Goal: Task Accomplishment & Management: Use online tool/utility

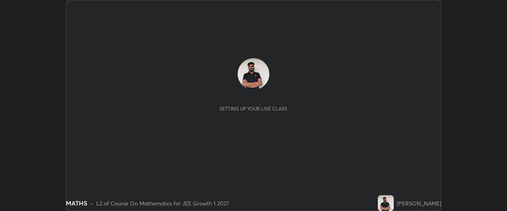
scroll to position [211, 507]
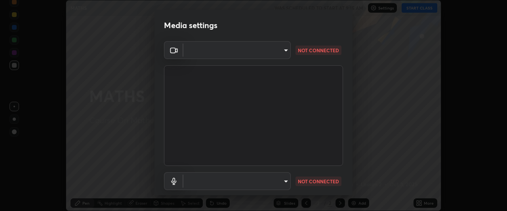
click at [286, 54] on body "Erase all MATHS WAS SCHEDULED TO START AT 9:15 AM Settings START CLASS Setting …" at bounding box center [253, 105] width 507 height 211
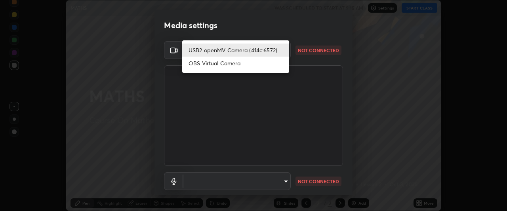
click at [232, 65] on li "OBS Virtual Camera" at bounding box center [235, 63] width 107 height 13
type input "a94ad332d5203c501a077cac58a1c9f257e4c8dfde63d96a27980d8a4a60547d"
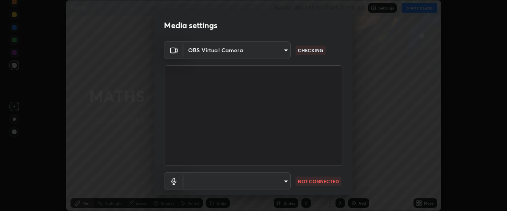
click at [280, 181] on body "Erase all MATHS WAS SCHEDULED TO START AT 9:15 AM Settings START CLASS Setting …" at bounding box center [253, 105] width 507 height 211
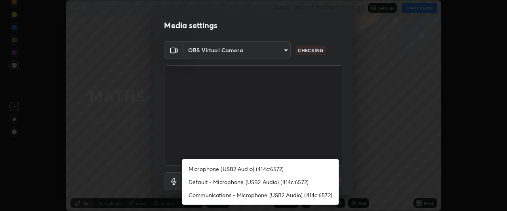
click at [205, 182] on li "Default - Microphone (USB2 Audio) (414c:6572)" at bounding box center [260, 181] width 156 height 13
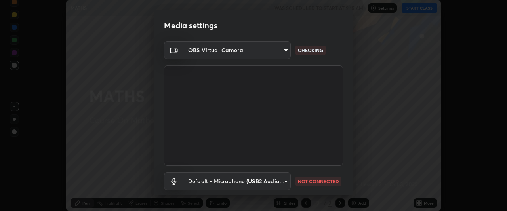
type input "default"
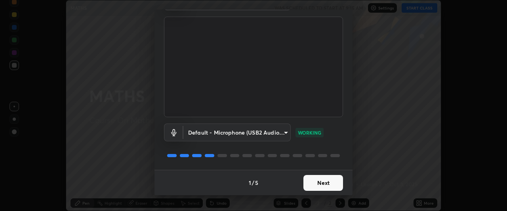
click at [304, 184] on button "Next" at bounding box center [323, 183] width 40 height 16
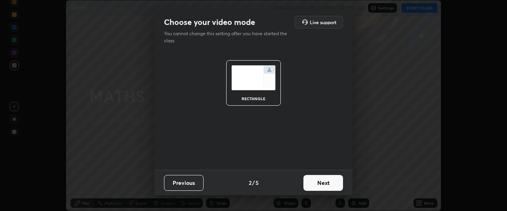
click at [308, 184] on button "Next" at bounding box center [323, 183] width 40 height 16
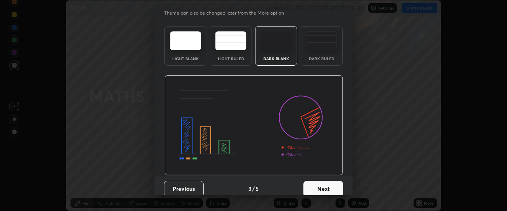
scroll to position [27, 0]
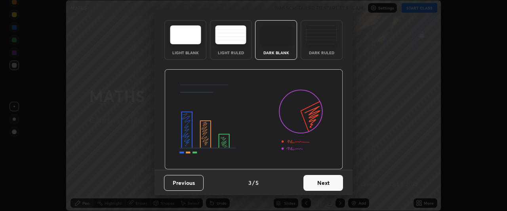
click at [310, 183] on button "Next" at bounding box center [323, 183] width 40 height 16
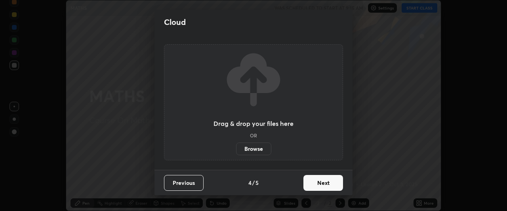
click at [313, 185] on button "Next" at bounding box center [323, 183] width 40 height 16
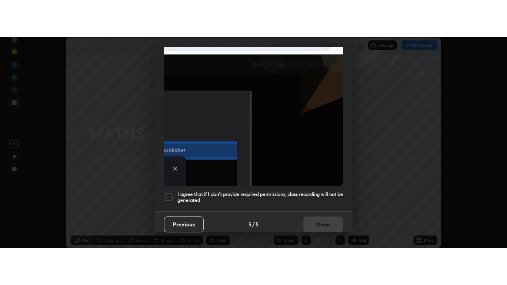
scroll to position [210, 0]
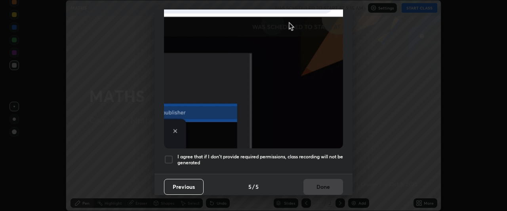
click at [170, 157] on div at bounding box center [169, 160] width 10 height 10
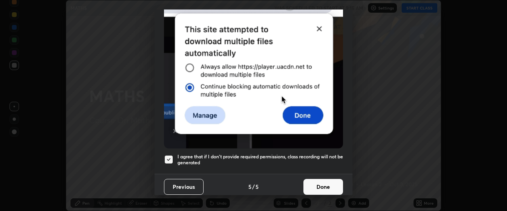
click at [308, 187] on button "Done" at bounding box center [323, 187] width 40 height 16
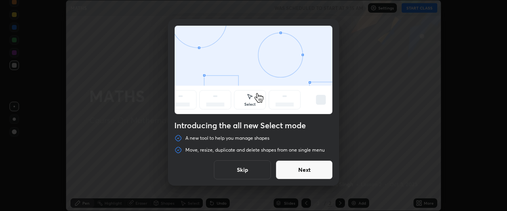
click at [292, 171] on button "Next" at bounding box center [304, 169] width 57 height 19
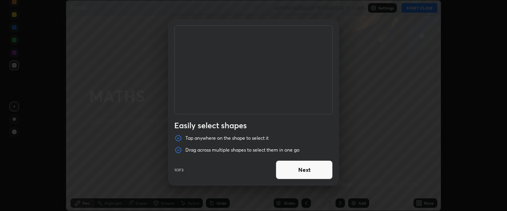
click at [289, 170] on button "Next" at bounding box center [304, 169] width 57 height 19
click at [295, 170] on button "Next" at bounding box center [304, 169] width 57 height 19
click at [289, 169] on button "Done" at bounding box center [304, 169] width 57 height 19
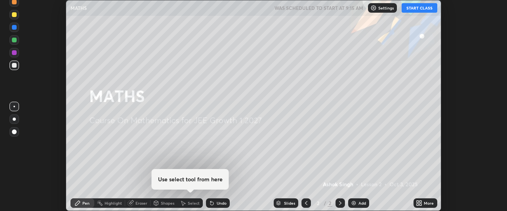
click at [421, 204] on icon at bounding box center [421, 205] width 2 height 2
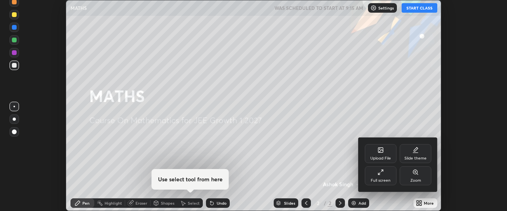
click at [378, 173] on icon at bounding box center [380, 172] width 6 height 6
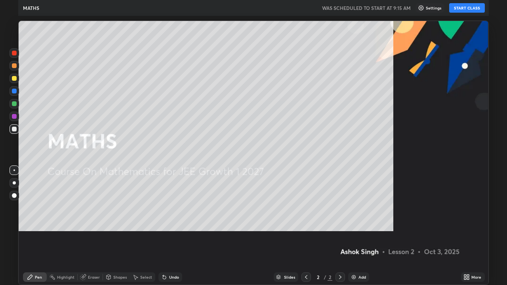
scroll to position [285, 507]
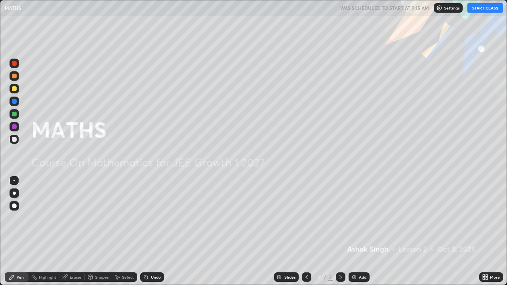
click at [336, 211] on div at bounding box center [341, 277] width 10 height 10
click at [487, 10] on button "START CLASS" at bounding box center [485, 8] width 36 height 10
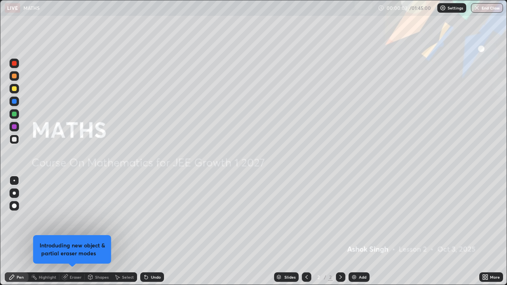
click at [339, 211] on icon at bounding box center [340, 277] width 6 height 6
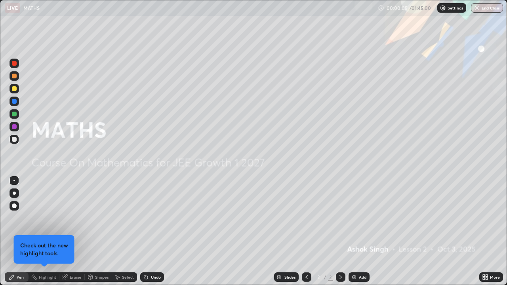
click at [354, 211] on img at bounding box center [354, 277] width 6 height 6
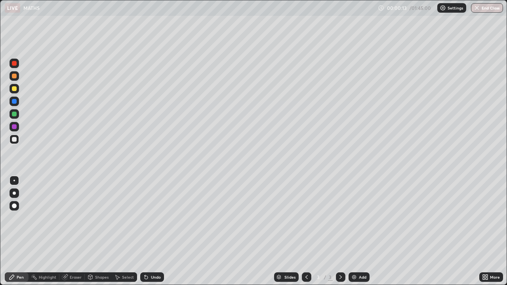
click at [281, 211] on div "Slides" at bounding box center [286, 277] width 25 height 10
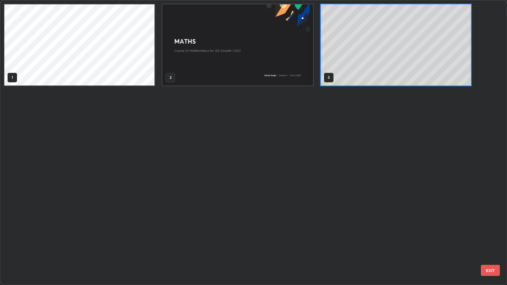
scroll to position [282, 502]
click at [282, 211] on div "1 2 3" at bounding box center [246, 142] width 492 height 284
click at [486, 211] on button "EXIT" at bounding box center [490, 270] width 19 height 11
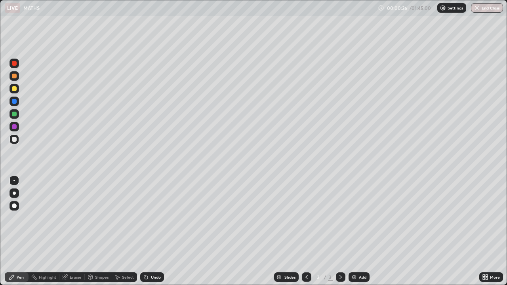
click at [75, 211] on div "Eraser" at bounding box center [76, 277] width 12 height 4
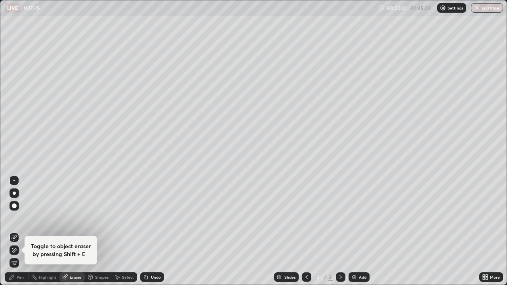
click at [78, 211] on h4 "Toggle to object eraser by pressing Shift + E" at bounding box center [61, 250] width 60 height 16
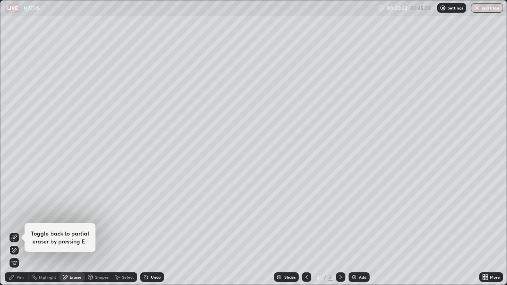
click at [56, 211] on h4 "Toggle back to partial eraser by pressing E" at bounding box center [60, 238] width 58 height 16
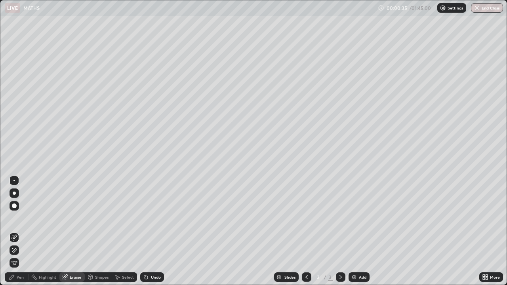
click at [67, 211] on icon at bounding box center [65, 277] width 6 height 6
click at [68, 211] on icon at bounding box center [65, 277] width 6 height 6
click at [14, 211] on span "Erase all" at bounding box center [14, 263] width 9 height 5
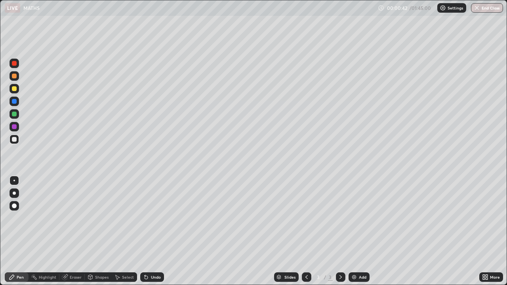
click at [72, 211] on div "Eraser" at bounding box center [76, 277] width 12 height 4
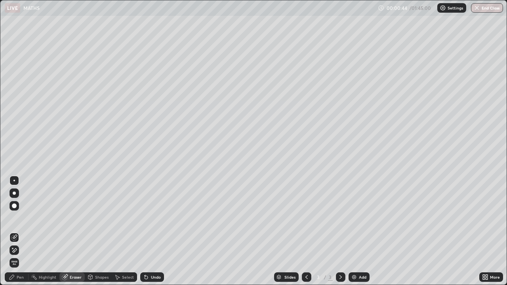
click at [14, 211] on icon at bounding box center [14, 250] width 6 height 7
click at [15, 211] on div "Pen" at bounding box center [17, 277] width 24 height 10
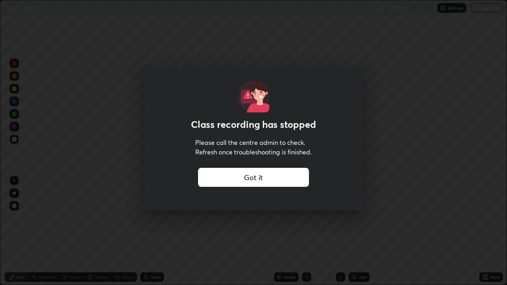
click at [263, 177] on div "Got it" at bounding box center [253, 177] width 111 height 19
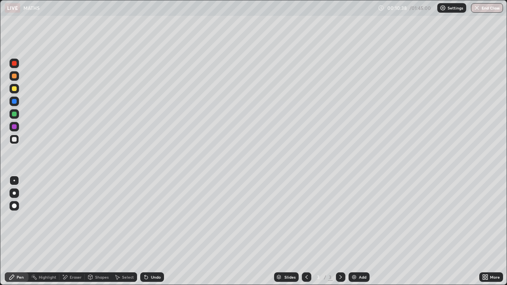
click at [70, 211] on div "Eraser" at bounding box center [76, 277] width 12 height 4
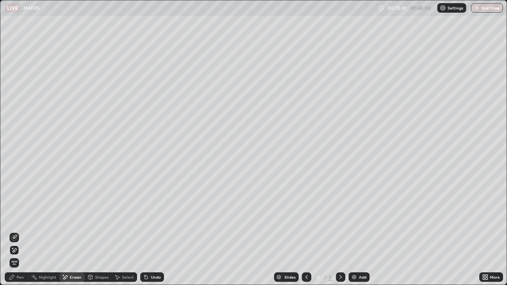
click at [19, 211] on div "Pen" at bounding box center [20, 277] width 7 height 4
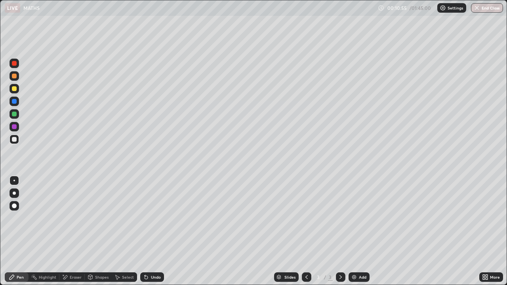
click at [73, 211] on div "Eraser" at bounding box center [76, 277] width 12 height 4
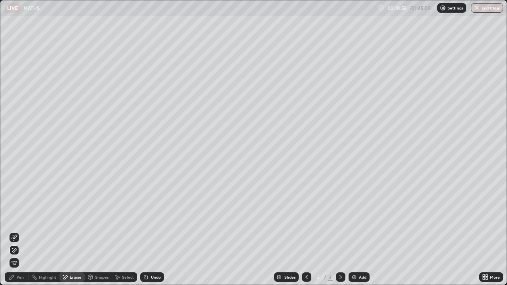
click at [21, 211] on div "Pen" at bounding box center [20, 277] width 7 height 4
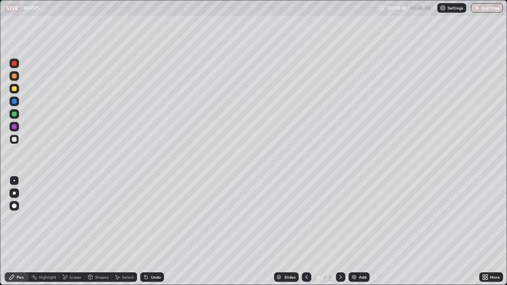
click at [74, 211] on div "Eraser" at bounding box center [76, 277] width 12 height 4
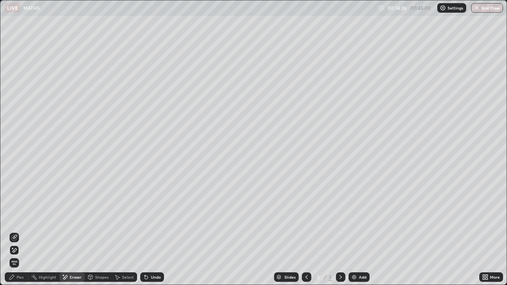
click at [18, 211] on div "Pen" at bounding box center [20, 277] width 7 height 4
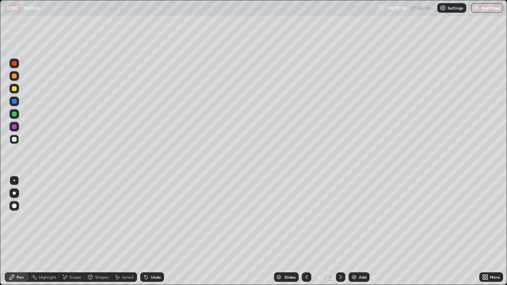
click at [72, 211] on div "Eraser" at bounding box center [76, 277] width 12 height 4
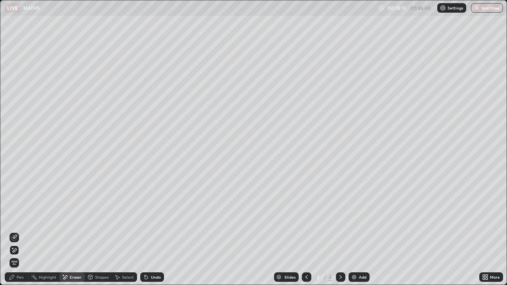
click at [353, 211] on img at bounding box center [354, 277] width 6 height 6
click at [20, 211] on div "Pen" at bounding box center [20, 277] width 7 height 4
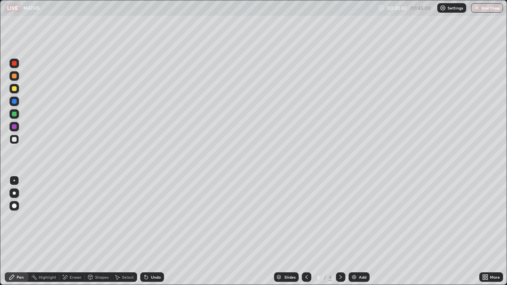
click at [71, 211] on div "Eraser" at bounding box center [76, 277] width 12 height 4
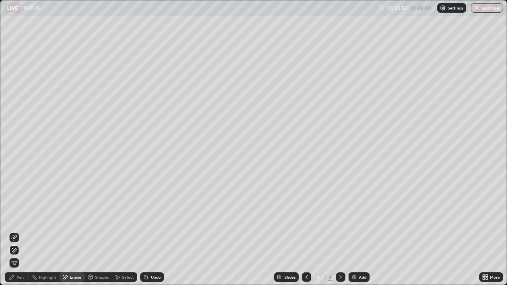
click at [17, 211] on div "Pen" at bounding box center [20, 277] width 7 height 4
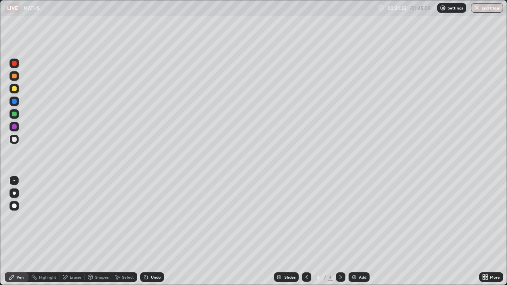
click at [70, 211] on div "Eraser" at bounding box center [76, 277] width 12 height 4
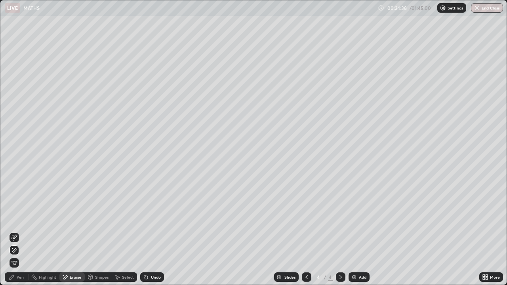
click at [15, 211] on div "Pen" at bounding box center [17, 277] width 24 height 10
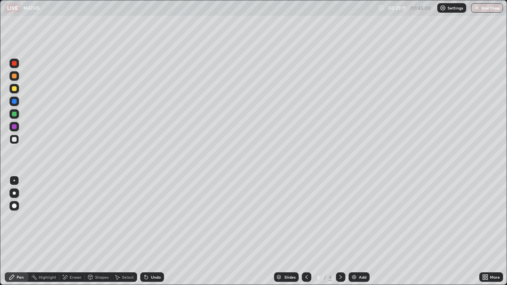
click at [76, 211] on div "Eraser" at bounding box center [76, 277] width 12 height 4
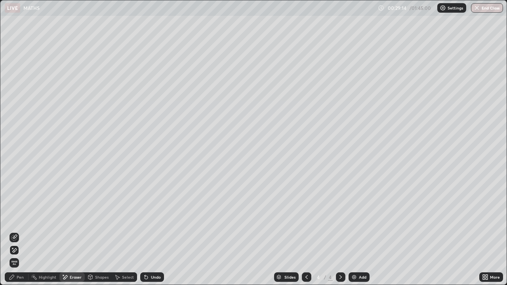
click at [24, 211] on div "Pen" at bounding box center [17, 277] width 24 height 10
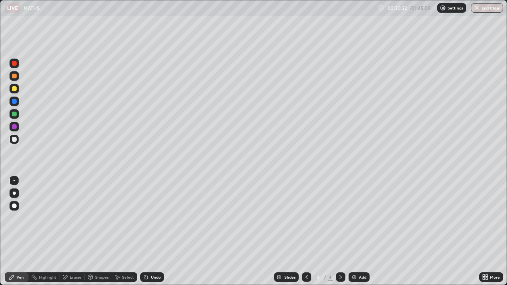
click at [76, 211] on div "Eraser" at bounding box center [76, 277] width 12 height 4
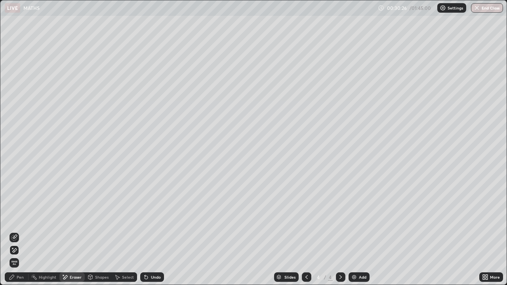
click at [23, 211] on div "Pen" at bounding box center [20, 277] width 7 height 4
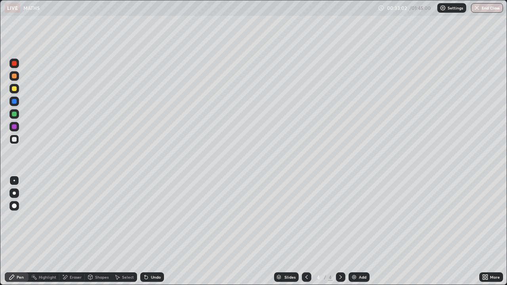
click at [70, 211] on div "Eraser" at bounding box center [76, 277] width 12 height 4
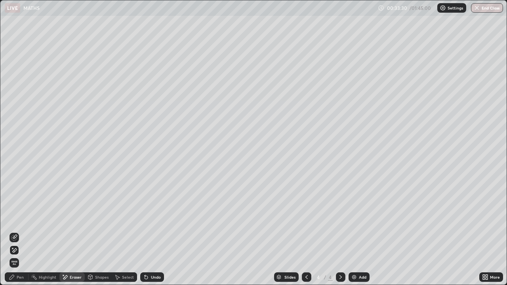
click at [16, 211] on div "Pen" at bounding box center [17, 277] width 24 height 10
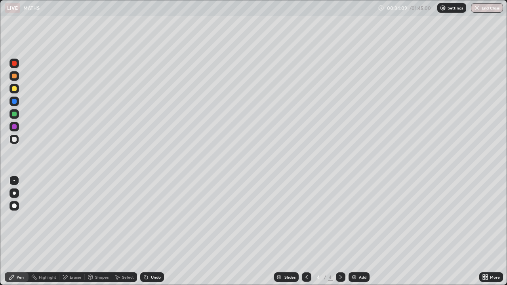
click at [74, 211] on div "Eraser" at bounding box center [76, 277] width 12 height 4
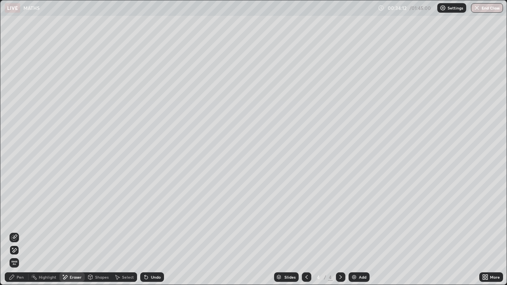
click at [23, 211] on div "Pen" at bounding box center [20, 277] width 7 height 4
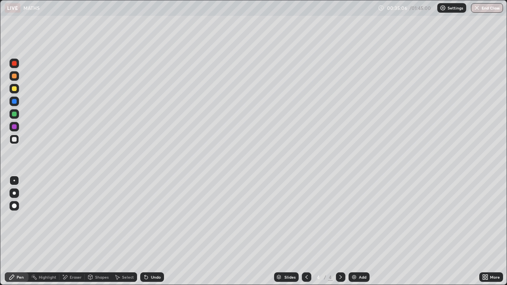
click at [68, 211] on div "Eraser" at bounding box center [71, 277] width 25 height 10
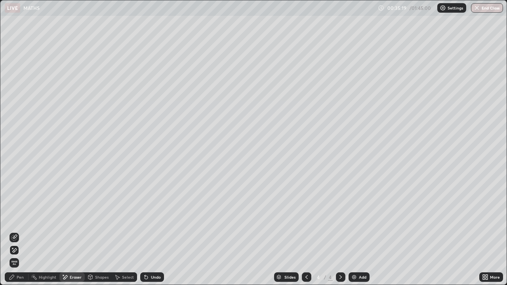
click at [14, 211] on icon at bounding box center [12, 277] width 6 height 6
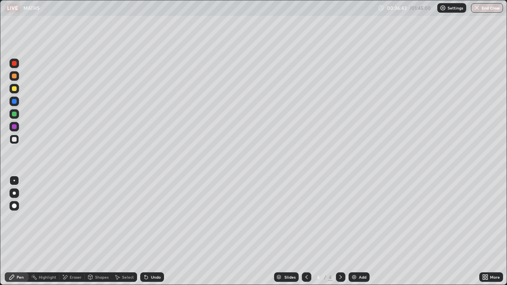
click at [73, 211] on div "Eraser" at bounding box center [76, 277] width 12 height 4
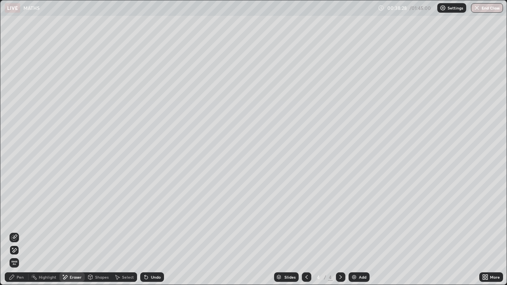
click at [21, 211] on div "Pen" at bounding box center [17, 277] width 24 height 10
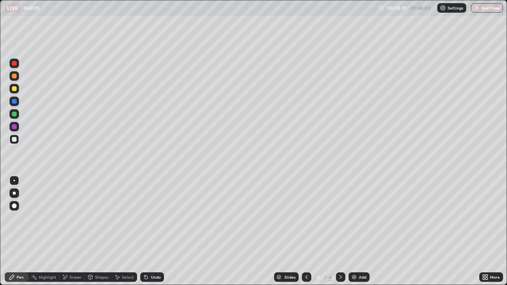
click at [74, 211] on div "Eraser" at bounding box center [76, 277] width 12 height 4
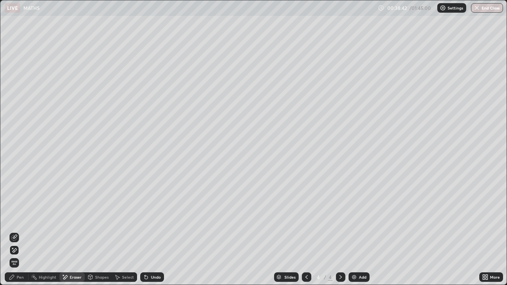
click at [21, 211] on div "Pen" at bounding box center [20, 277] width 7 height 4
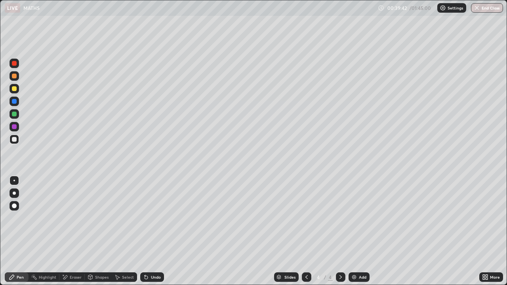
click at [72, 211] on div "Eraser" at bounding box center [76, 277] width 12 height 4
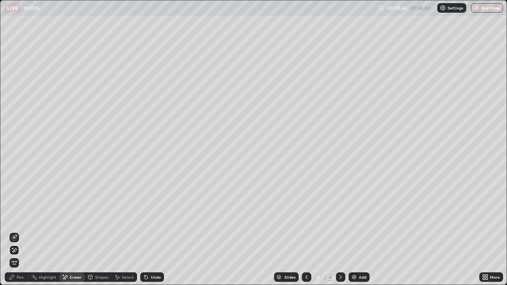
click at [16, 211] on div "Pen" at bounding box center [17, 277] width 24 height 10
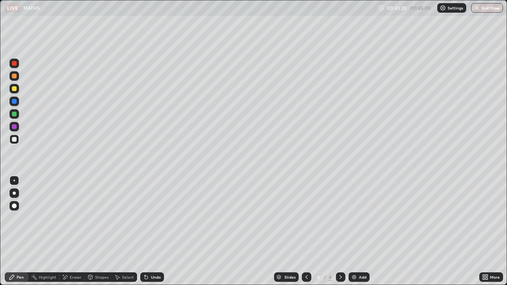
click at [70, 211] on div "Eraser" at bounding box center [76, 277] width 12 height 4
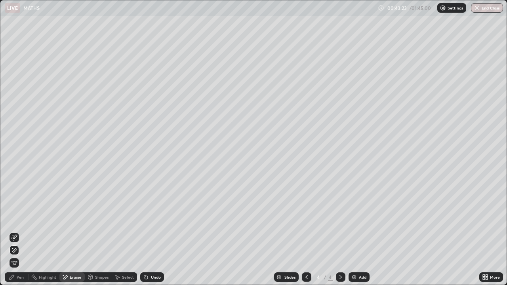
click at [21, 211] on div "Pen" at bounding box center [20, 277] width 7 height 4
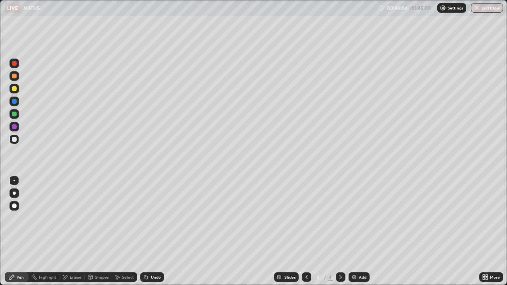
click at [72, 211] on div "Eraser" at bounding box center [76, 277] width 12 height 4
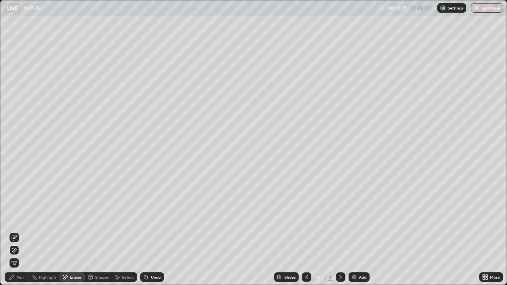
click at [21, 211] on div "Pen" at bounding box center [17, 277] width 24 height 10
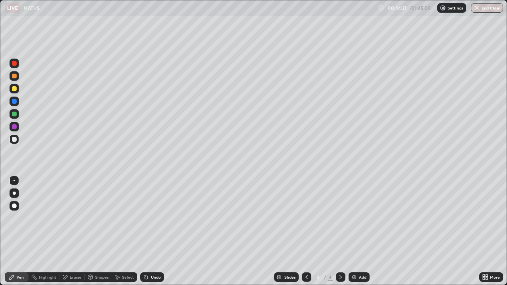
click at [20, 211] on div "Pen" at bounding box center [20, 277] width 7 height 4
click at [75, 211] on div "Eraser" at bounding box center [76, 277] width 12 height 4
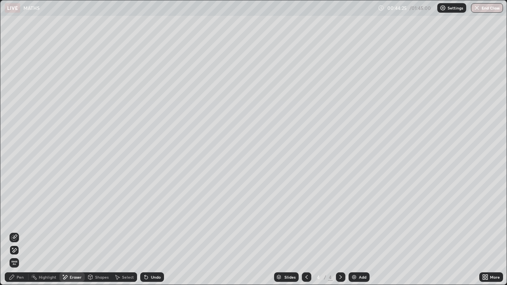
click at [20, 211] on div "Pen" at bounding box center [20, 277] width 7 height 4
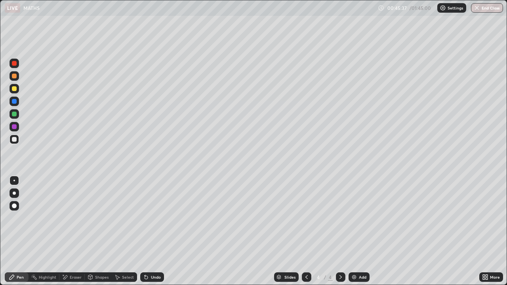
click at [73, 211] on div "Eraser" at bounding box center [76, 277] width 12 height 4
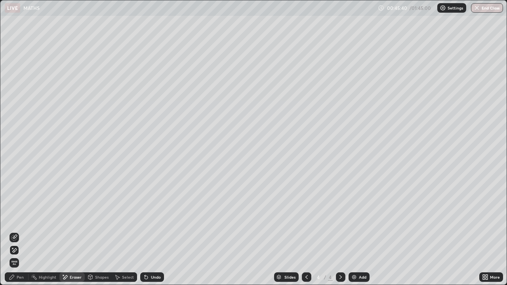
click at [24, 211] on div "Pen" at bounding box center [17, 277] width 24 height 10
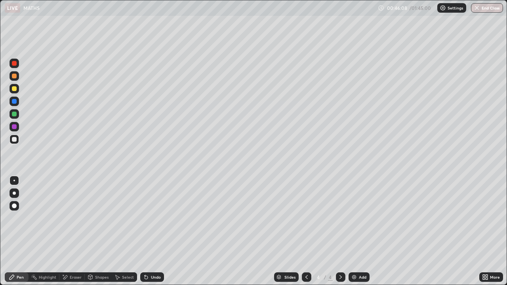
click at [78, 211] on div "Eraser" at bounding box center [71, 277] width 25 height 10
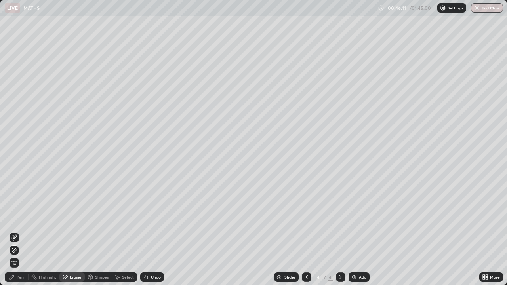
click at [23, 211] on div "Pen" at bounding box center [20, 277] width 7 height 4
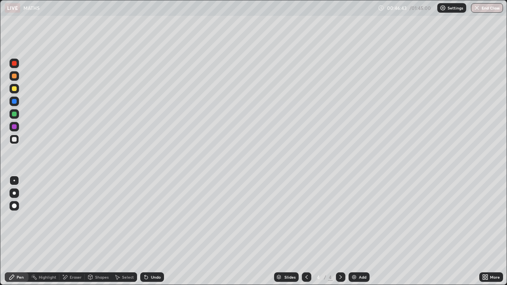
click at [70, 211] on div "Eraser" at bounding box center [76, 277] width 12 height 4
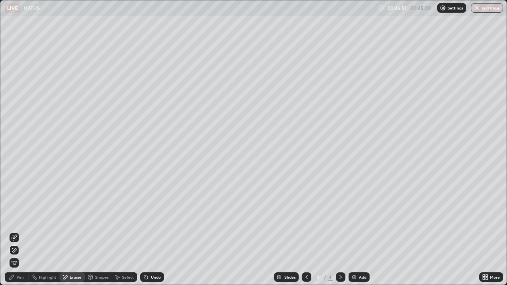
click at [16, 211] on div "Pen" at bounding box center [17, 277] width 24 height 10
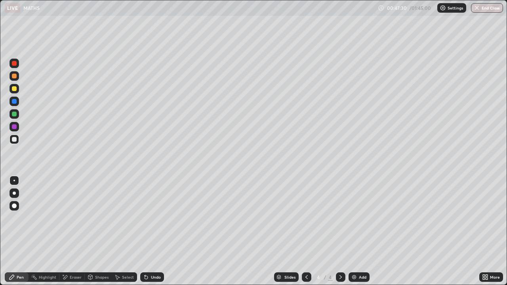
click at [71, 211] on div "Eraser" at bounding box center [76, 277] width 12 height 4
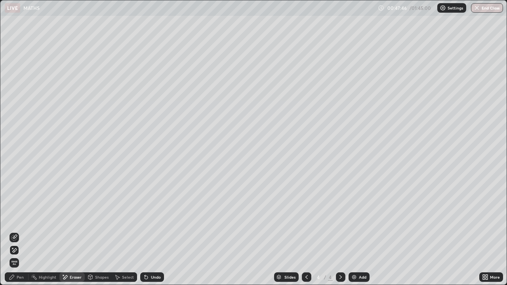
click at [18, 211] on div "Pen" at bounding box center [20, 277] width 7 height 4
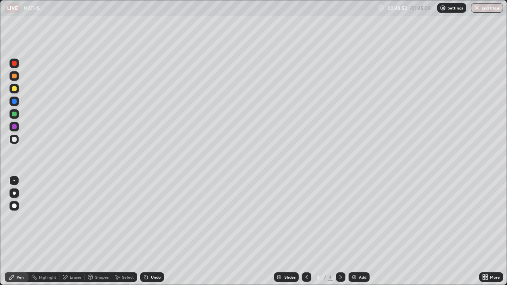
click at [72, 211] on div "Eraser" at bounding box center [71, 277] width 25 height 10
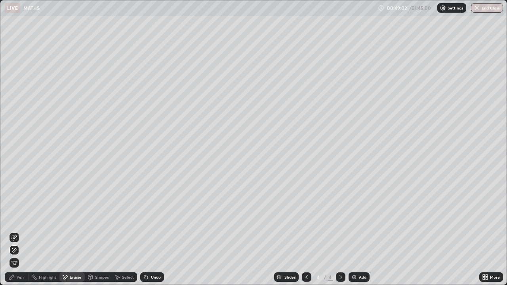
click at [67, 211] on icon at bounding box center [65, 277] width 6 height 7
click at [67, 211] on div "Eraser" at bounding box center [71, 277] width 25 height 10
click at [15, 211] on div "Pen" at bounding box center [17, 277] width 24 height 10
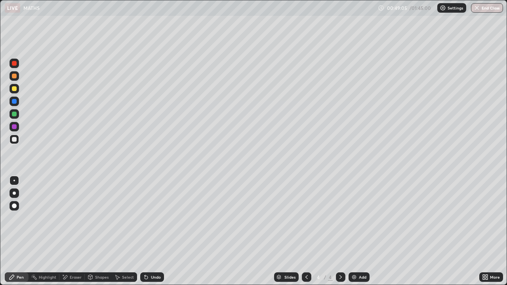
click at [70, 211] on div "Eraser" at bounding box center [76, 277] width 12 height 4
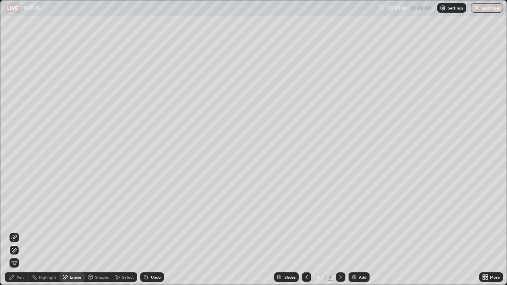
click at [17, 211] on div "Pen" at bounding box center [17, 277] width 24 height 10
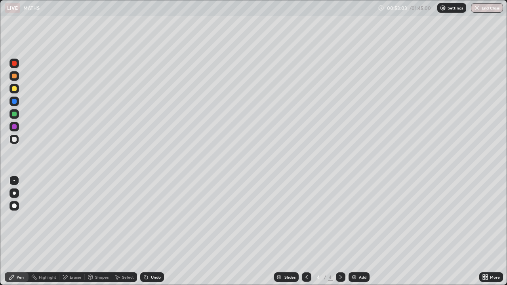
click at [72, 211] on div "Eraser" at bounding box center [76, 277] width 12 height 4
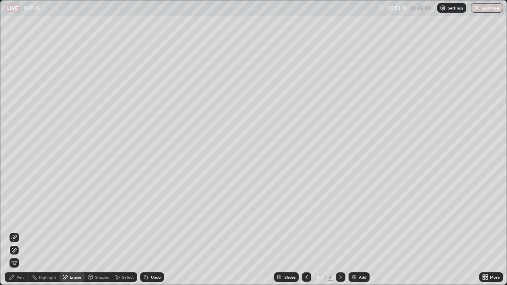
click at [21, 211] on div "Pen" at bounding box center [20, 277] width 7 height 4
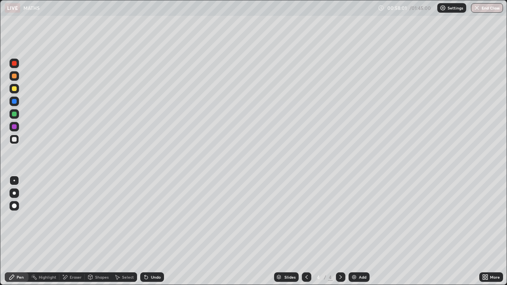
click at [68, 211] on div "Eraser" at bounding box center [71, 277] width 25 height 10
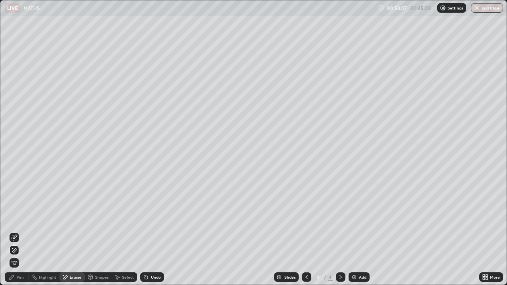
click at [72, 211] on div "Eraser" at bounding box center [76, 277] width 12 height 4
click at [20, 211] on div "Pen" at bounding box center [20, 277] width 7 height 4
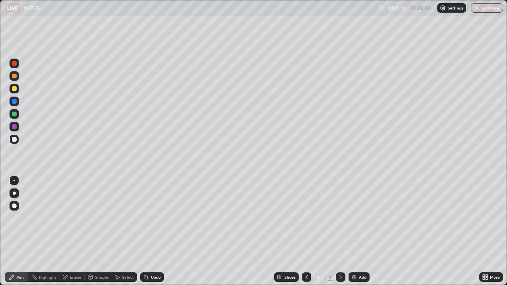
click at [79, 211] on div "Eraser" at bounding box center [76, 277] width 12 height 4
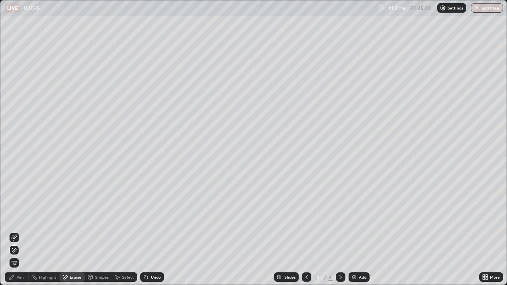
click at [20, 211] on div "Pen" at bounding box center [20, 277] width 7 height 4
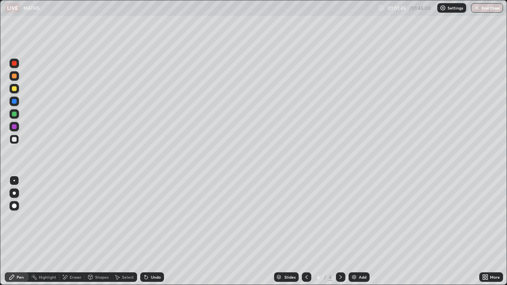
click at [72, 211] on div "Eraser" at bounding box center [76, 277] width 12 height 4
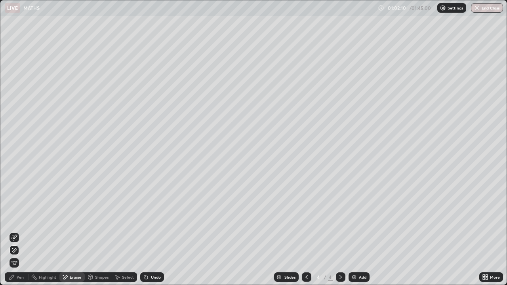
click at [149, 211] on div "Undo" at bounding box center [152, 277] width 24 height 10
click at [148, 211] on icon at bounding box center [146, 277] width 6 height 6
click at [149, 211] on div "Undo" at bounding box center [152, 277] width 24 height 10
click at [148, 211] on div "Undo" at bounding box center [152, 277] width 24 height 10
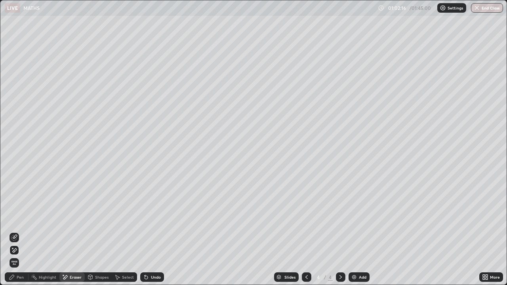
click at [148, 211] on icon at bounding box center [146, 277] width 6 height 6
click at [149, 211] on div "Undo" at bounding box center [152, 277] width 24 height 10
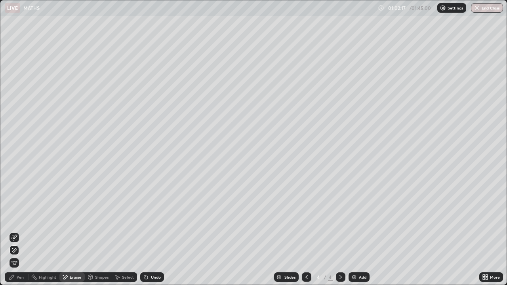
click at [149, 211] on div "Undo" at bounding box center [152, 277] width 24 height 10
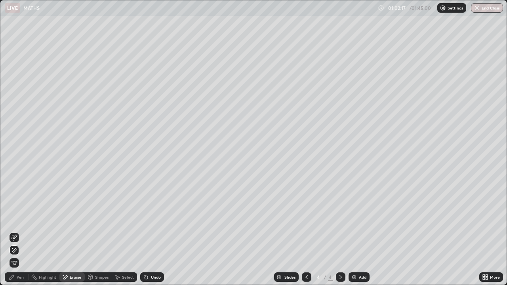
click at [148, 211] on div "Undo" at bounding box center [152, 277] width 24 height 10
click at [148, 211] on icon at bounding box center [146, 277] width 6 height 6
click at [148, 211] on div "Undo" at bounding box center [152, 277] width 24 height 10
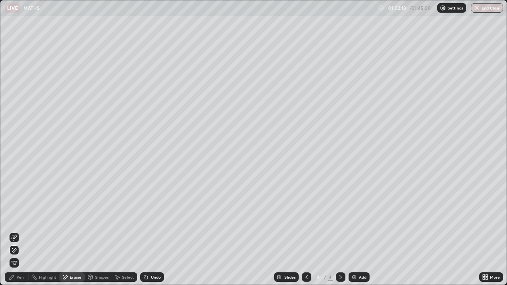
click at [148, 211] on icon at bounding box center [146, 277] width 6 height 6
click at [147, 211] on icon at bounding box center [146, 277] width 6 height 6
click at [148, 211] on icon at bounding box center [146, 277] width 6 height 6
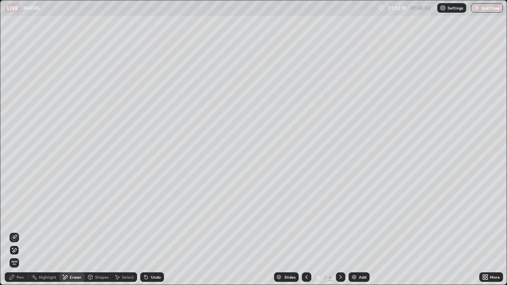
click at [148, 211] on icon at bounding box center [146, 277] width 6 height 6
click at [148, 211] on div "Undo" at bounding box center [152, 277] width 24 height 10
click at [146, 211] on icon at bounding box center [146, 277] width 6 height 6
click at [146, 211] on icon at bounding box center [146, 277] width 3 height 3
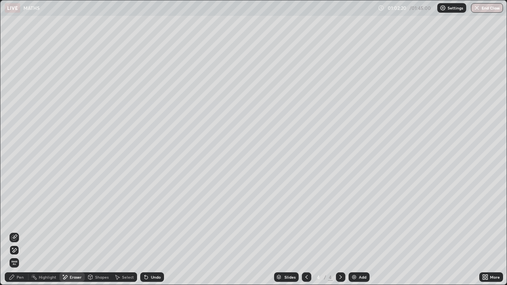
click at [145, 211] on icon at bounding box center [146, 277] width 3 height 3
click at [148, 211] on icon at bounding box center [146, 277] width 6 height 6
click at [149, 211] on div "Undo" at bounding box center [152, 277] width 24 height 10
click at [151, 211] on div "Undo" at bounding box center [156, 277] width 10 height 4
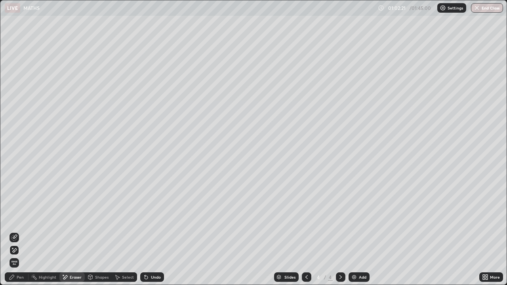
click at [151, 211] on div "Undo" at bounding box center [156, 277] width 10 height 4
click at [148, 211] on div "Undo" at bounding box center [152, 277] width 24 height 10
click at [149, 211] on div "Undo" at bounding box center [152, 277] width 24 height 10
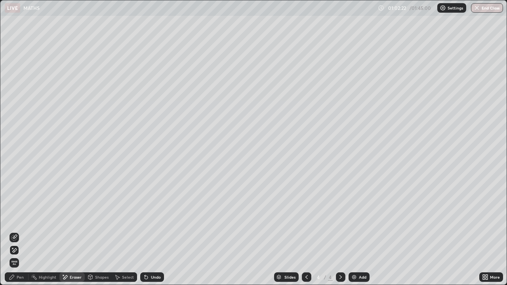
click at [148, 211] on div "Undo" at bounding box center [152, 277] width 24 height 10
click at [145, 211] on div "Undo" at bounding box center [152, 277] width 24 height 10
click at [145, 211] on icon at bounding box center [146, 277] width 3 height 3
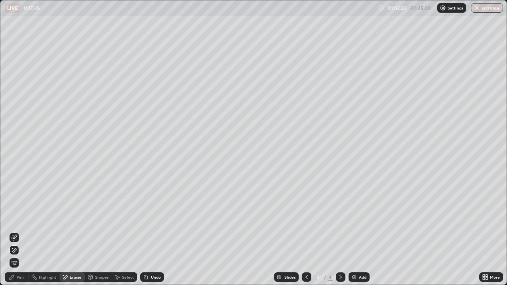
click at [145, 211] on icon at bounding box center [146, 277] width 3 height 3
click at [145, 211] on icon at bounding box center [145, 275] width 1 height 1
click at [145, 211] on icon at bounding box center [146, 277] width 3 height 3
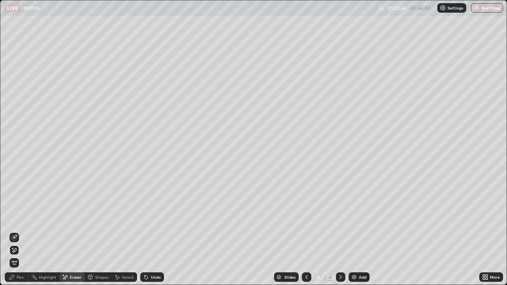
click at [145, 211] on icon at bounding box center [146, 277] width 3 height 3
click at [149, 211] on div "Undo" at bounding box center [152, 277] width 24 height 10
click at [150, 211] on div "Undo" at bounding box center [152, 277] width 24 height 10
click at [151, 211] on div "Undo" at bounding box center [152, 277] width 24 height 10
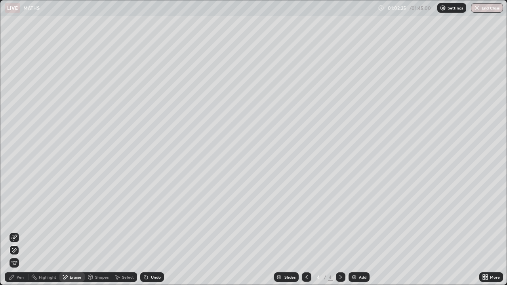
click at [152, 211] on div "Undo" at bounding box center [152, 277] width 24 height 10
click at [153, 211] on div "Undo" at bounding box center [152, 277] width 24 height 10
click at [152, 211] on div "Undo" at bounding box center [152, 277] width 24 height 10
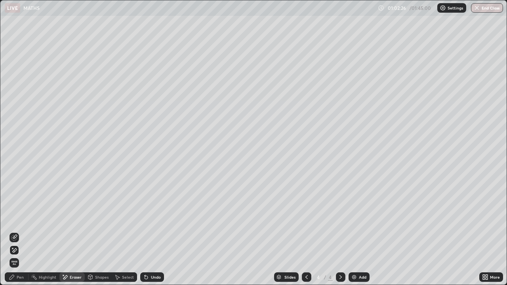
click at [152, 211] on div "Undo" at bounding box center [152, 277] width 24 height 10
click at [23, 211] on div "Pen" at bounding box center [20, 277] width 7 height 4
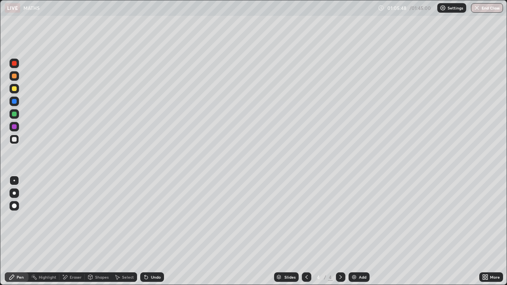
click at [68, 211] on div "Eraser" at bounding box center [71, 277] width 25 height 10
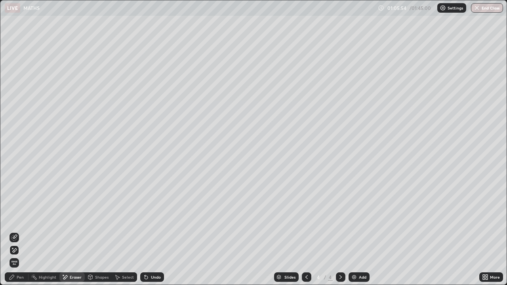
click at [19, 211] on div "Pen" at bounding box center [20, 277] width 7 height 4
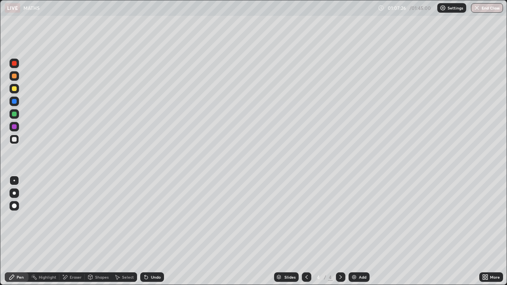
click at [70, 211] on div "Eraser" at bounding box center [76, 277] width 12 height 4
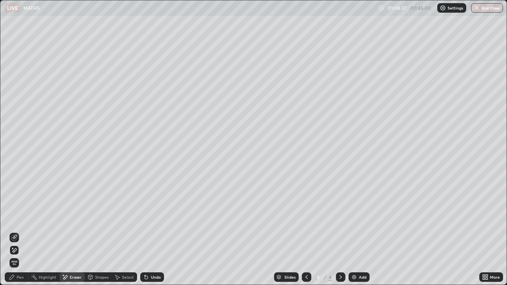
click at [20, 211] on div "Pen" at bounding box center [17, 277] width 24 height 10
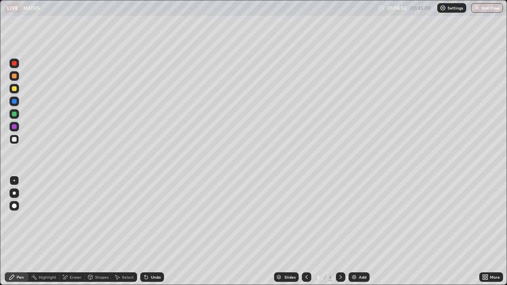
click at [77, 211] on div "Eraser" at bounding box center [76, 277] width 12 height 4
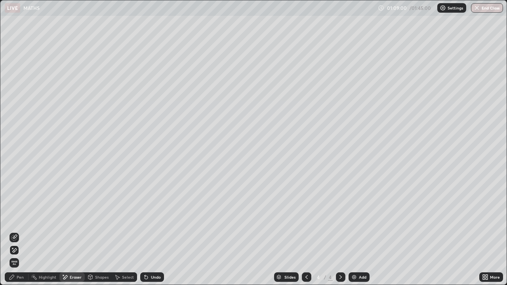
click at [21, 211] on div "Pen" at bounding box center [20, 277] width 7 height 4
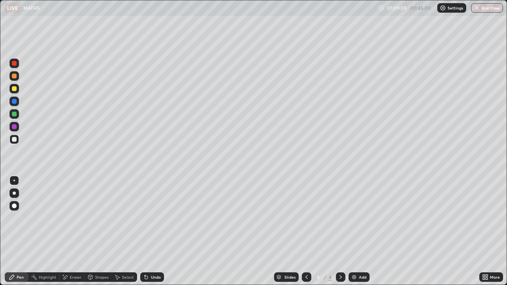
click at [69, 211] on div "Eraser" at bounding box center [71, 277] width 25 height 10
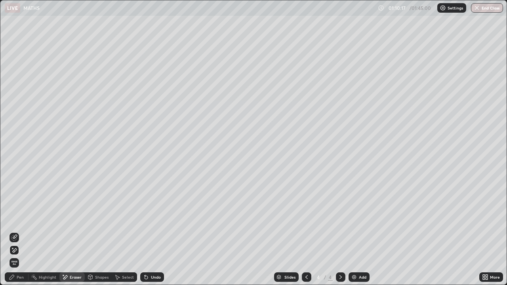
click at [16, 211] on div "Pen" at bounding box center [17, 277] width 24 height 10
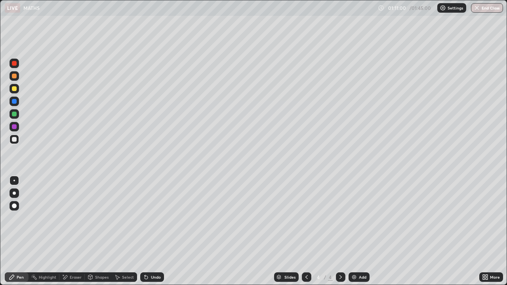
click at [78, 211] on div "Eraser" at bounding box center [76, 277] width 12 height 4
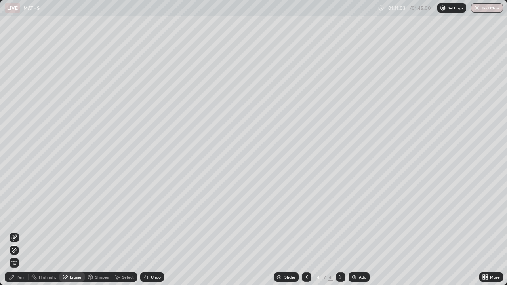
click at [22, 211] on div "Pen" at bounding box center [20, 277] width 7 height 4
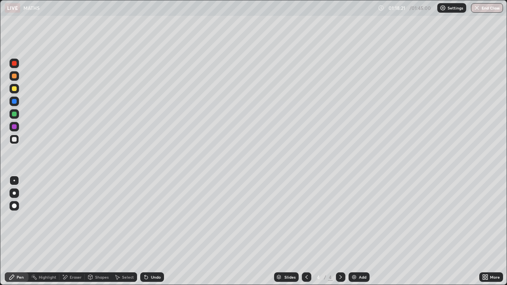
click at [69, 211] on div "Eraser" at bounding box center [71, 277] width 25 height 10
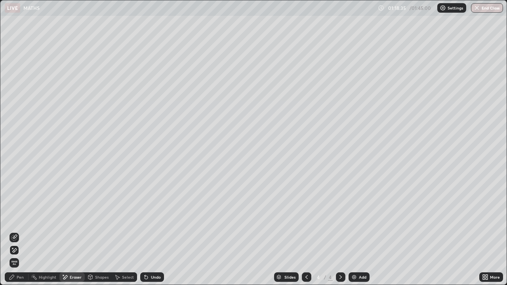
click at [352, 211] on div "Add" at bounding box center [358, 277] width 21 height 10
click at [17, 211] on div "Pen" at bounding box center [20, 277] width 7 height 4
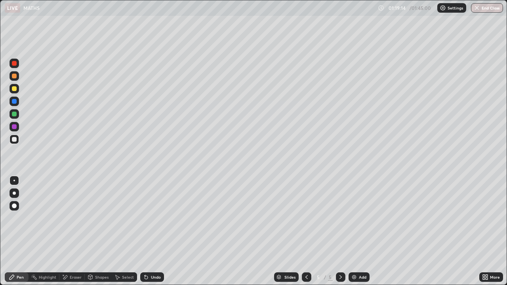
click at [13, 100] on div at bounding box center [14, 101] width 5 height 5
click at [70, 211] on div "Eraser" at bounding box center [76, 277] width 12 height 4
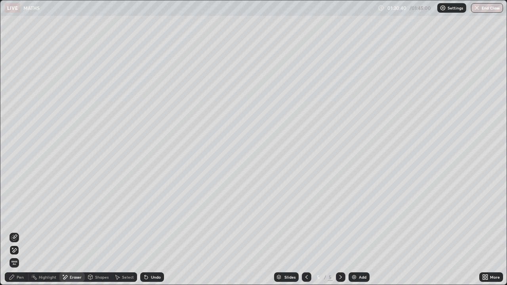
click at [19, 211] on div "Pen" at bounding box center [20, 277] width 7 height 4
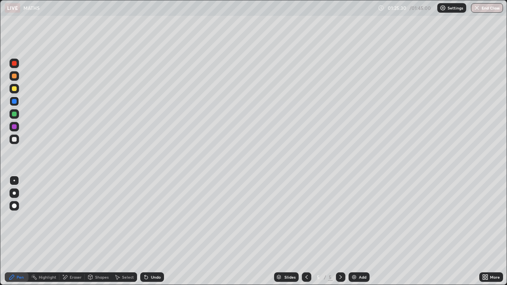
click at [352, 211] on img at bounding box center [354, 277] width 6 height 6
click at [354, 211] on img at bounding box center [354, 277] width 6 height 6
click at [302, 211] on div at bounding box center [307, 277] width 10 height 10
click at [352, 211] on img at bounding box center [354, 277] width 6 height 6
click at [72, 211] on div "Eraser" at bounding box center [76, 277] width 12 height 4
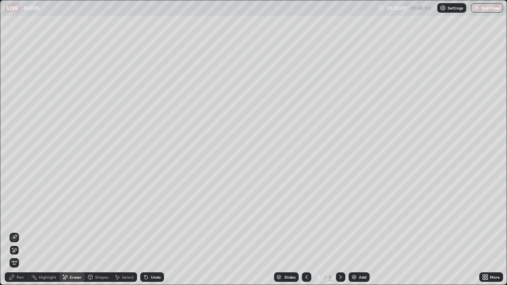
click at [19, 211] on div "Pen" at bounding box center [17, 277] width 24 height 10
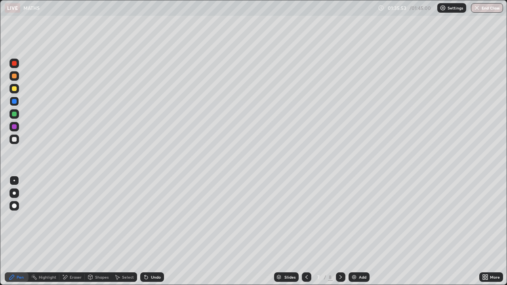
click at [352, 211] on img at bounding box center [354, 277] width 6 height 6
click at [305, 211] on icon at bounding box center [306, 277] width 6 height 6
click at [73, 211] on div "Eraser" at bounding box center [76, 277] width 12 height 4
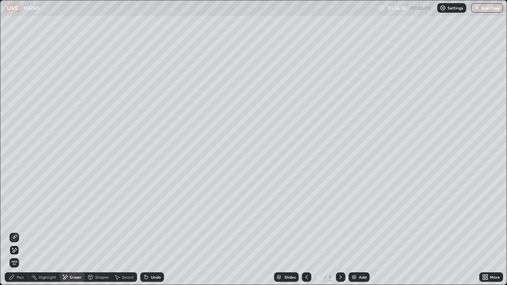
click at [18, 211] on div "Pen" at bounding box center [17, 277] width 24 height 10
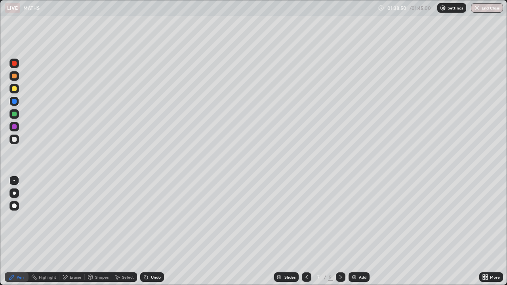
click at [72, 211] on div "Eraser" at bounding box center [76, 277] width 12 height 4
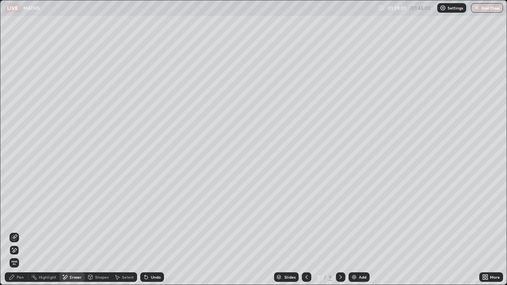
click at [20, 211] on div "Pen" at bounding box center [20, 277] width 7 height 4
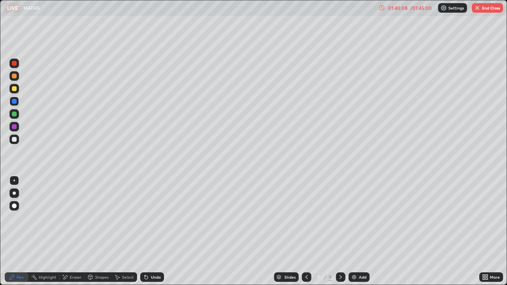
click at [76, 211] on div "Eraser" at bounding box center [76, 277] width 12 height 4
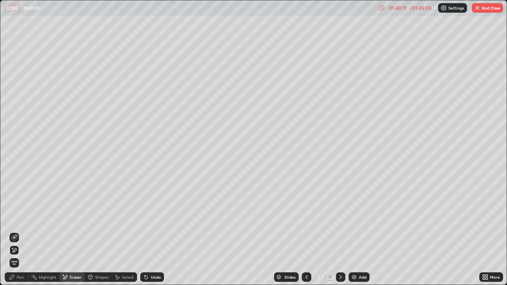
click at [26, 211] on div "Pen" at bounding box center [17, 277] width 24 height 10
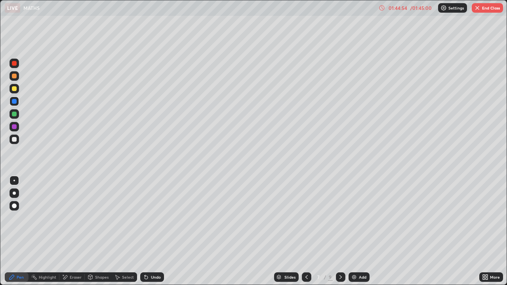
click at [352, 211] on div "Add" at bounding box center [358, 277] width 21 height 10
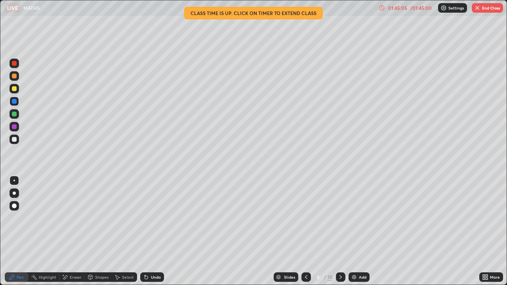
click at [69, 211] on div "Eraser" at bounding box center [71, 277] width 25 height 10
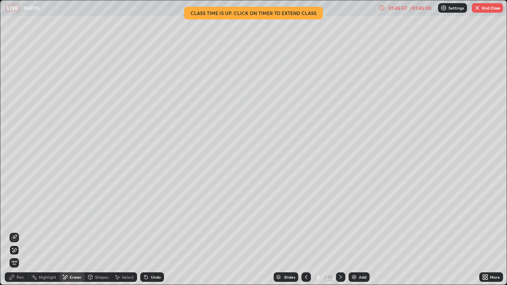
click at [20, 211] on div "Pen" at bounding box center [20, 277] width 7 height 4
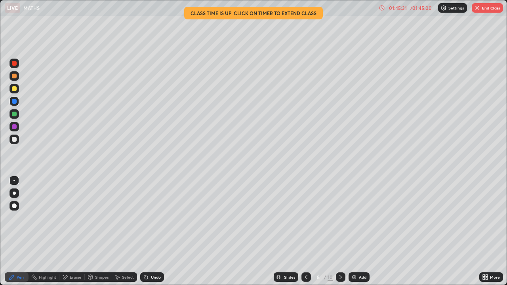
click at [484, 8] on button "End Class" at bounding box center [487, 8] width 31 height 10
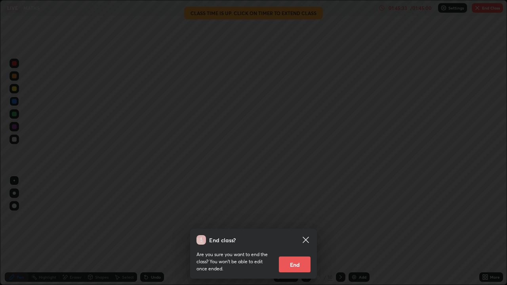
click at [296, 211] on button "End" at bounding box center [295, 265] width 32 height 16
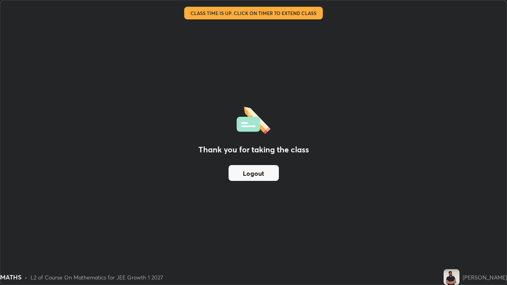
click at [254, 170] on button "Logout" at bounding box center [253, 173] width 50 height 16
click at [248, 173] on button "Logout" at bounding box center [253, 173] width 50 height 16
click at [261, 176] on button "Logout" at bounding box center [253, 173] width 50 height 16
click at [208, 206] on div "Thank you for taking the class Logout" at bounding box center [253, 142] width 506 height 284
click at [16, 211] on div "MATHS" at bounding box center [10, 277] width 21 height 10
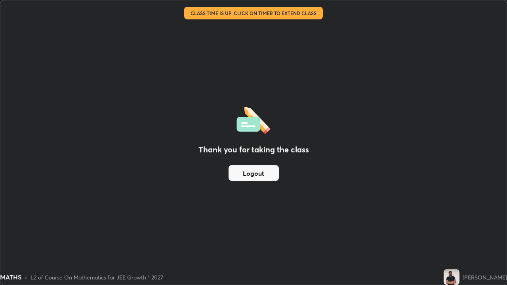
click at [0, 141] on div "Thank you for taking the class Logout" at bounding box center [253, 142] width 506 height 284
